Goal: Find specific page/section: Find specific page/section

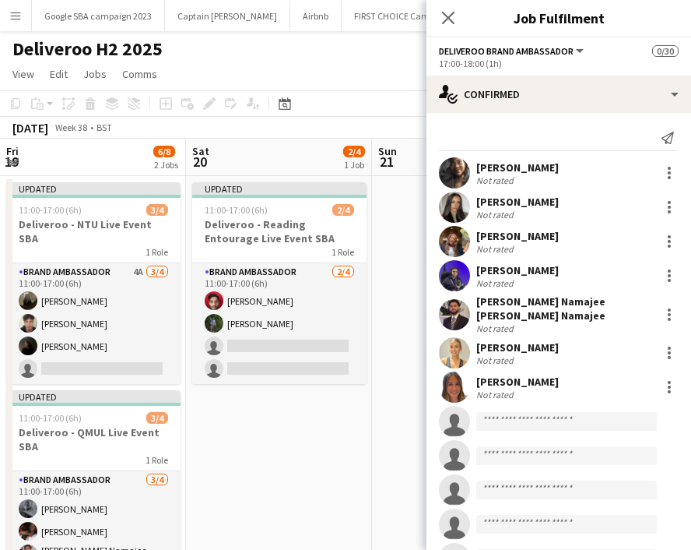
scroll to position [181, 0]
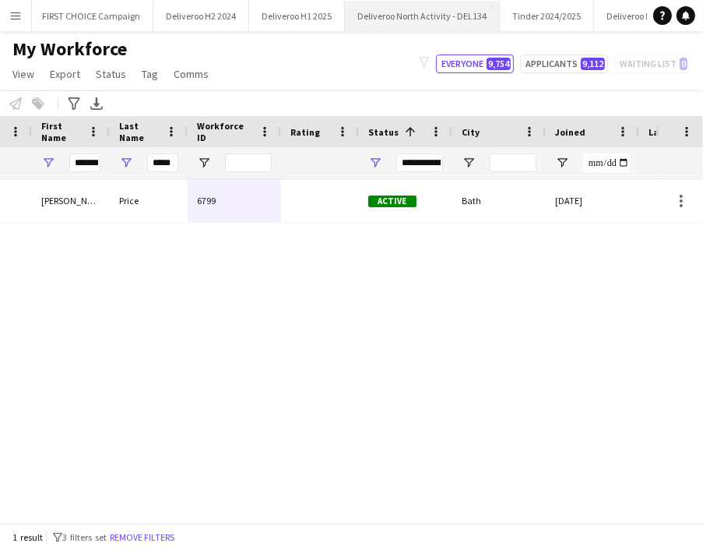
scroll to position [0, 69]
click at [158, 163] on input "*****" at bounding box center [162, 162] width 31 height 19
click at [76, 168] on input "*******" at bounding box center [84, 162] width 31 height 19
